Goal: Task Accomplishment & Management: Use online tool/utility

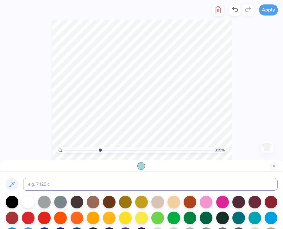
click at [269, 10] on button "Apply" at bounding box center [268, 9] width 19 height 11
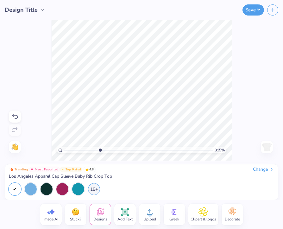
type input "1"
drag, startPoint x: 0, startPoint y: 0, endPoint x: 15, endPoint y: 115, distance: 115.9
click at [15, 115] on icon at bounding box center [15, 117] width 8 height 8
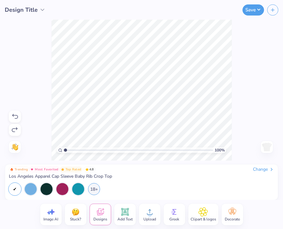
click at [15, 115] on icon at bounding box center [15, 117] width 8 height 8
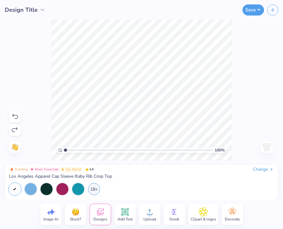
click at [15, 115] on icon at bounding box center [15, 117] width 8 height 8
drag, startPoint x: 15, startPoint y: 115, endPoint x: 18, endPoint y: 119, distance: 4.6
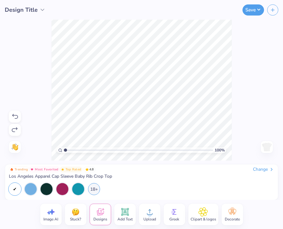
click at [18, 119] on icon at bounding box center [15, 117] width 8 height 8
click at [124, 213] on icon at bounding box center [125, 212] width 6 height 6
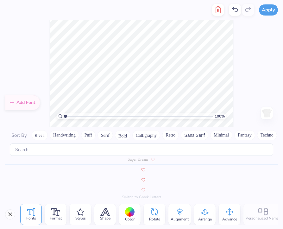
scroll to position [2774, 0]
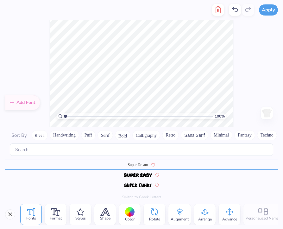
drag, startPoint x: 124, startPoint y: 213, endPoint x: 28, endPoint y: 210, distance: 95.6
click at [28, 210] on icon at bounding box center [31, 212] width 8 height 8
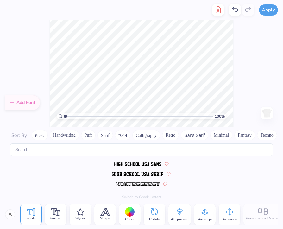
scroll to position [1427, 0]
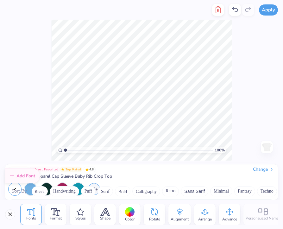
click at [128, 134] on div "Apply Fonts Format Styles Shape Color Rotate Alignment Arrange Advance Personal…" at bounding box center [141, 114] width 283 height 229
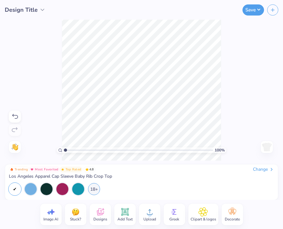
click at [78, 41] on div "100 % Need help? Chat with us. Back" at bounding box center [141, 90] width 283 height 141
click at [15, 117] on icon at bounding box center [15, 117] width 8 height 8
drag, startPoint x: 60, startPoint y: 30, endPoint x: 16, endPoint y: 116, distance: 96.7
click at [16, 116] on icon at bounding box center [15, 117] width 8 height 8
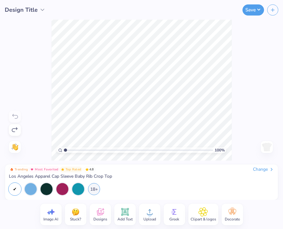
click at [16, 116] on div "100 % Need help? Chat with us. Back" at bounding box center [141, 90] width 283 height 141
click at [15, 117] on div "100 % Need help? Chat with us. Back" at bounding box center [141, 90] width 283 height 141
drag, startPoint x: 15, startPoint y: 117, endPoint x: 114, endPoint y: 195, distance: 126.2
click at [114, 195] on div "Trending Most Favorited Top Rated 4.8 Change Los Angeles Apparel Cap Sleeve Bab…" at bounding box center [141, 181] width 273 height 35
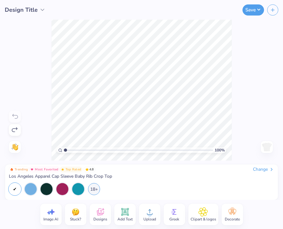
click at [123, 210] on icon at bounding box center [125, 212] width 6 height 6
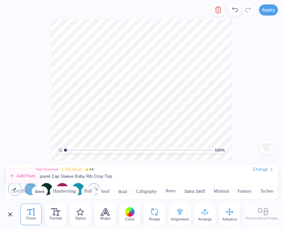
scroll to position [2780, 0]
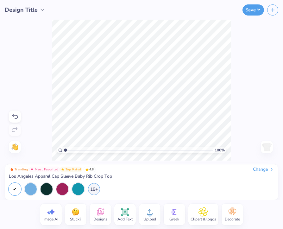
click at [14, 146] on img at bounding box center [14, 146] width 7 height 7
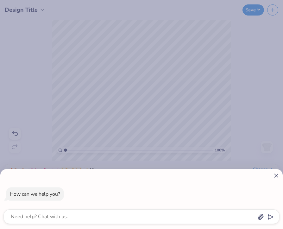
drag, startPoint x: 14, startPoint y: 146, endPoint x: 103, endPoint y: 135, distance: 89.6
click at [103, 135] on div "How can we help you?" at bounding box center [141, 114] width 283 height 229
type textarea "x"
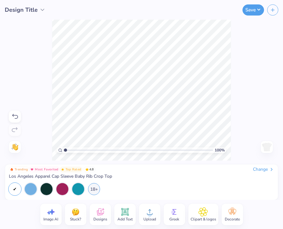
click at [234, 119] on div "100 % Need help? Chat with us. Back" at bounding box center [141, 90] width 283 height 141
drag, startPoint x: 234, startPoint y: 119, endPoint x: 269, endPoint y: 145, distance: 42.8
click at [269, 145] on img at bounding box center [267, 147] width 10 height 10
drag, startPoint x: 269, startPoint y: 145, endPoint x: 64, endPoint y: 149, distance: 205.1
type input "1"
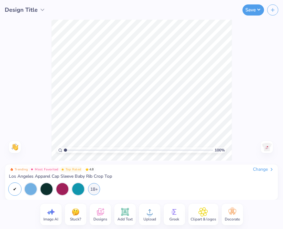
click at [64, 149] on input "range" at bounding box center [138, 150] width 149 height 6
drag, startPoint x: 64, startPoint y: 149, endPoint x: 266, endPoint y: 148, distance: 201.9
click at [266, 148] on img at bounding box center [267, 147] width 10 height 10
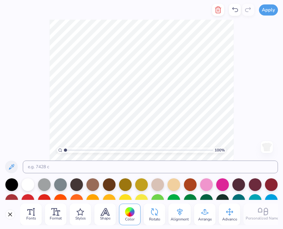
click at [28, 215] on span "Fonts" at bounding box center [31, 217] width 10 height 5
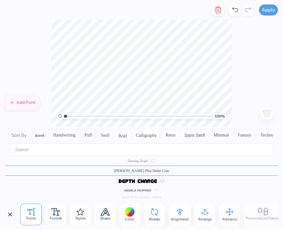
scroll to position [962, 0]
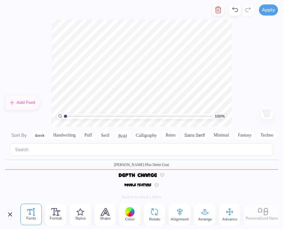
click at [3, 119] on div "100 % Need help? Chat with us. Back" at bounding box center [141, 73] width 283 height 107
type textarea "D"
type textarea "ALPHA DELTA PI"
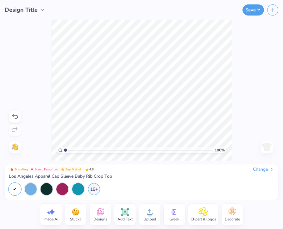
click at [46, 189] on div at bounding box center [47, 189] width 12 height 12
click at [32, 189] on div at bounding box center [31, 189] width 12 height 12
click at [39, 181] on div "Trending Most Favorited Top Rated 4.8 Change Los Angeles Apparel Cap Sleeve Bab…" at bounding box center [141, 180] width 265 height 28
click at [31, 187] on div at bounding box center [31, 189] width 12 height 12
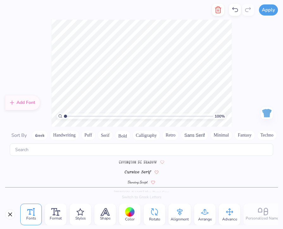
scroll to position [967, 0]
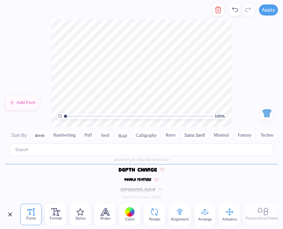
drag, startPoint x: 266, startPoint y: 148, endPoint x: 130, endPoint y: 214, distance: 150.7
click at [130, 214] on div at bounding box center [130, 212] width 10 height 10
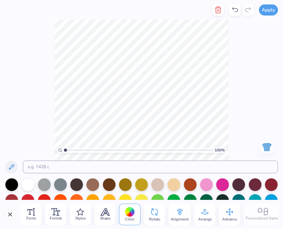
click at [28, 183] on div at bounding box center [28, 184] width 13 height 13
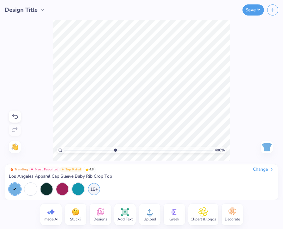
drag, startPoint x: 130, startPoint y: 214, endPoint x: 115, endPoint y: 163, distance: 53.6
click at [115, 163] on div "Design Title Save Image AI Stuck? Designs Add Text Upload Greek Clipart & logos…" at bounding box center [141, 114] width 283 height 229
drag, startPoint x: 115, startPoint y: 163, endPoint x: 156, endPoint y: 160, distance: 41.5
click at [156, 160] on div "Design Title Save Image AI Stuck? Designs Add Text Upload Greek Clipart & logos…" at bounding box center [141, 114] width 283 height 229
drag, startPoint x: 156, startPoint y: 160, endPoint x: 130, endPoint y: 154, distance: 27.0
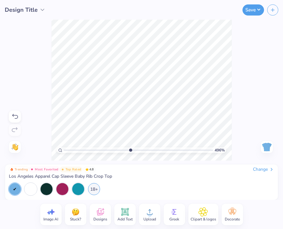
click at [130, 154] on div "496 %" at bounding box center [141, 90] width 181 height 181
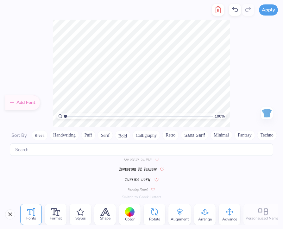
scroll to position [0, 0]
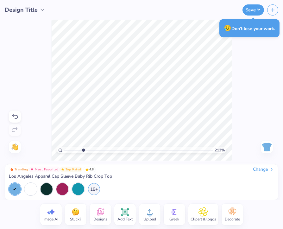
drag, startPoint x: 130, startPoint y: 154, endPoint x: 83, endPoint y: 151, distance: 47.6
click at [83, 151] on input "range" at bounding box center [138, 150] width 149 height 6
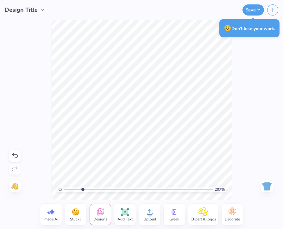
type input "1"
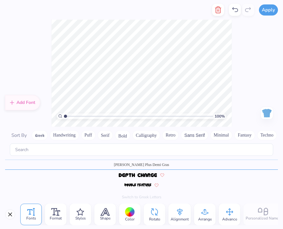
type textarea "A"
type textarea "2025 Recruitment Events"
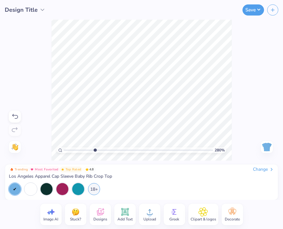
drag, startPoint x: 83, startPoint y: 151, endPoint x: 95, endPoint y: 152, distance: 12.4
click at [95, 152] on input "range" at bounding box center [138, 150] width 149 height 6
drag, startPoint x: 95, startPoint y: 152, endPoint x: 138, endPoint y: 153, distance: 43.4
click at [138, 153] on div "532 %" at bounding box center [142, 90] width 180 height 180
drag, startPoint x: 138, startPoint y: 153, endPoint x: 84, endPoint y: 151, distance: 53.8
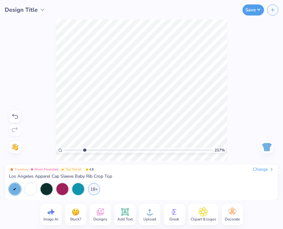
click at [84, 151] on input "range" at bounding box center [138, 150] width 149 height 6
drag, startPoint x: 84, startPoint y: 151, endPoint x: 123, endPoint y: 154, distance: 39.0
click at [123, 154] on div "459 %" at bounding box center [142, 90] width 172 height 172
drag, startPoint x: 123, startPoint y: 154, endPoint x: 91, endPoint y: 151, distance: 32.1
click at [91, 151] on input "range" at bounding box center [138, 150] width 149 height 6
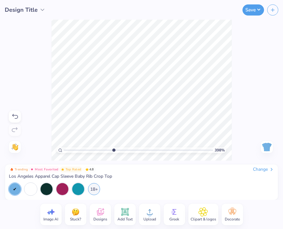
drag, startPoint x: 91, startPoint y: 151, endPoint x: 113, endPoint y: 152, distance: 21.9
click at [113, 152] on input "range" at bounding box center [138, 150] width 149 height 6
type input "4.39"
drag, startPoint x: 113, startPoint y: 152, endPoint x: 120, endPoint y: 150, distance: 6.9
click at [120, 150] on input "range" at bounding box center [138, 150] width 149 height 6
